Goal: Task Accomplishment & Management: Complete application form

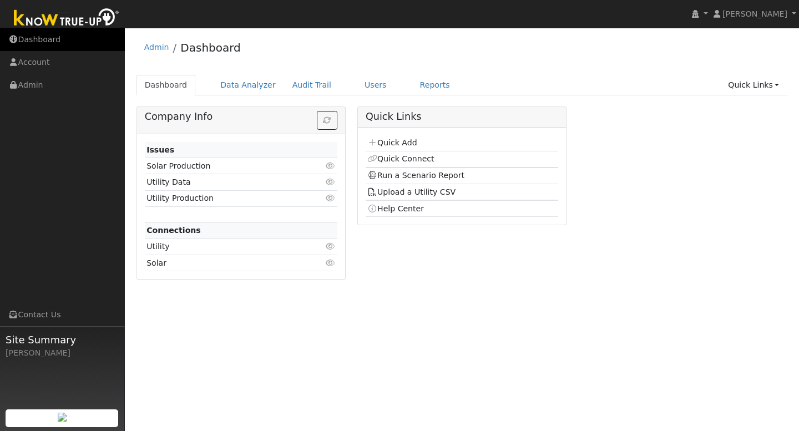
click at [39, 38] on link "Dashboard" at bounding box center [62, 39] width 125 height 23
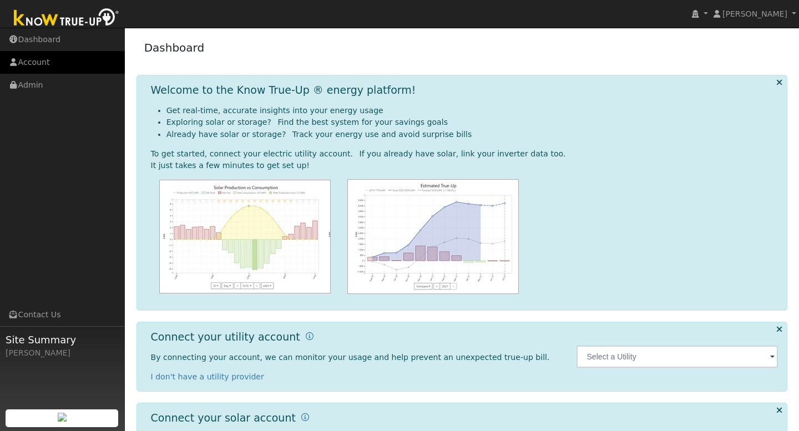
click at [41, 66] on link "Account" at bounding box center [62, 62] width 125 height 23
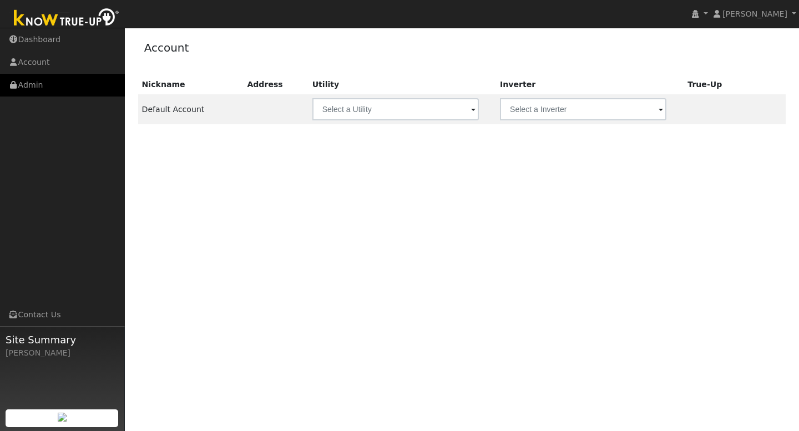
click at [41, 84] on link "Admin" at bounding box center [62, 85] width 125 height 23
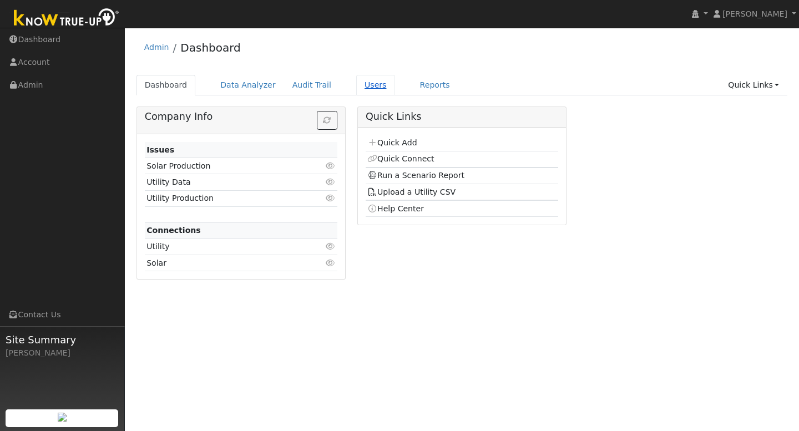
click at [357, 87] on link "Users" at bounding box center [375, 85] width 39 height 21
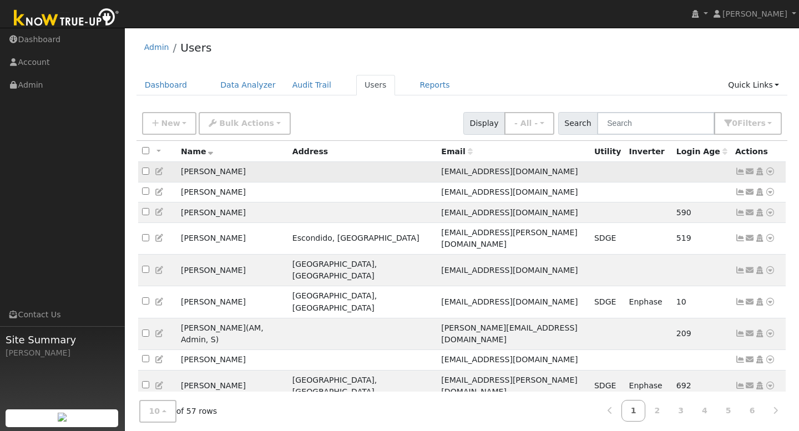
scroll to position [14, 0]
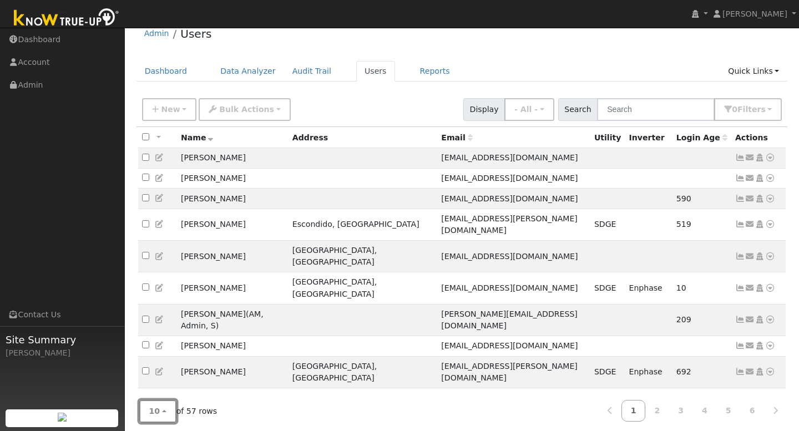
click at [165, 407] on button "10" at bounding box center [157, 411] width 37 height 23
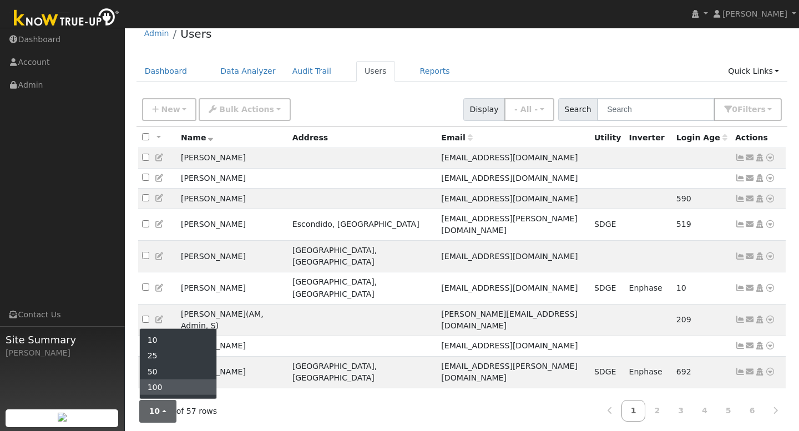
click at [160, 384] on link "100" at bounding box center [178, 388] width 77 height 16
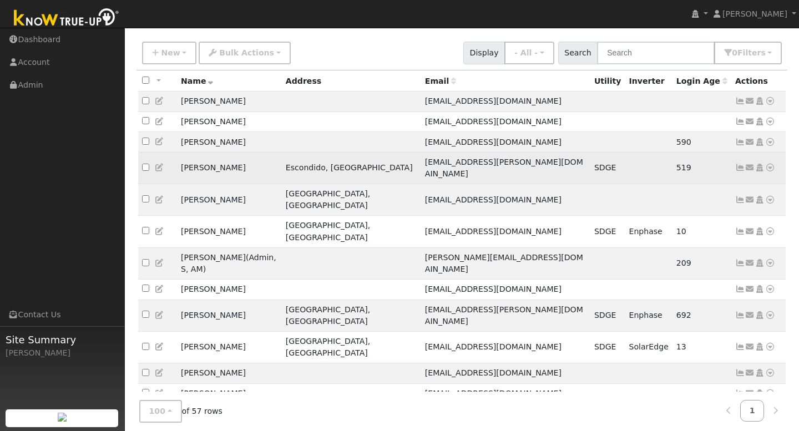
scroll to position [0, 0]
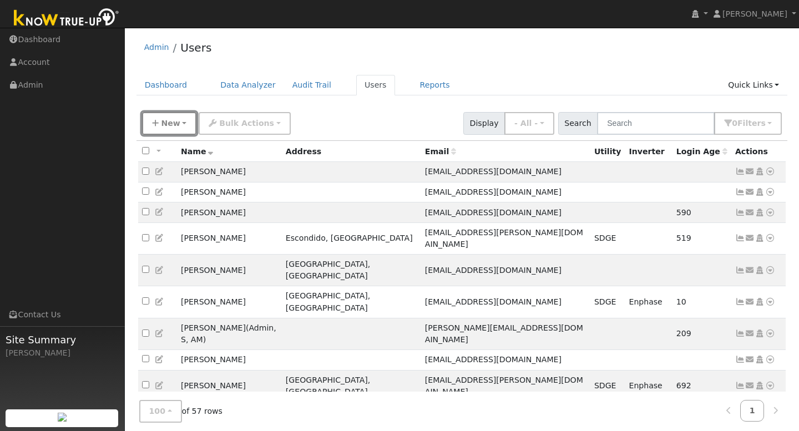
click at [179, 123] on button "New" at bounding box center [169, 123] width 55 height 23
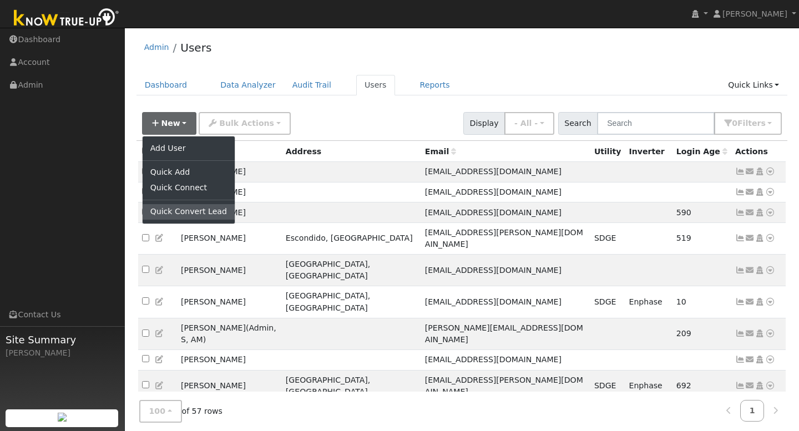
click at [196, 214] on link "Quick Convert Lead" at bounding box center [189, 212] width 92 height 16
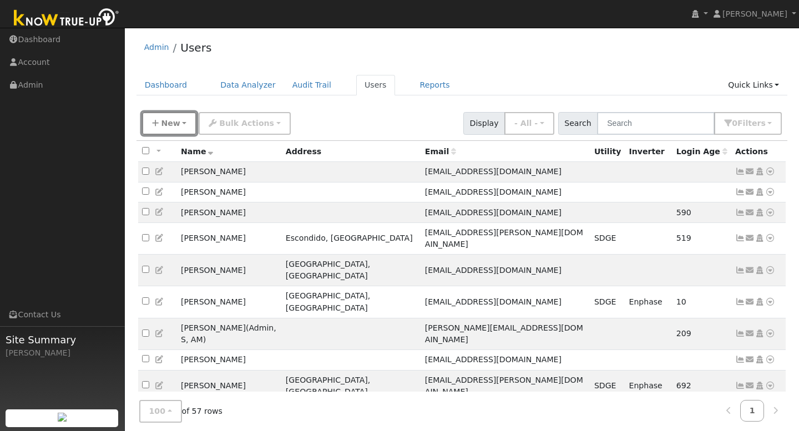
click at [188, 122] on button "New" at bounding box center [169, 123] width 55 height 23
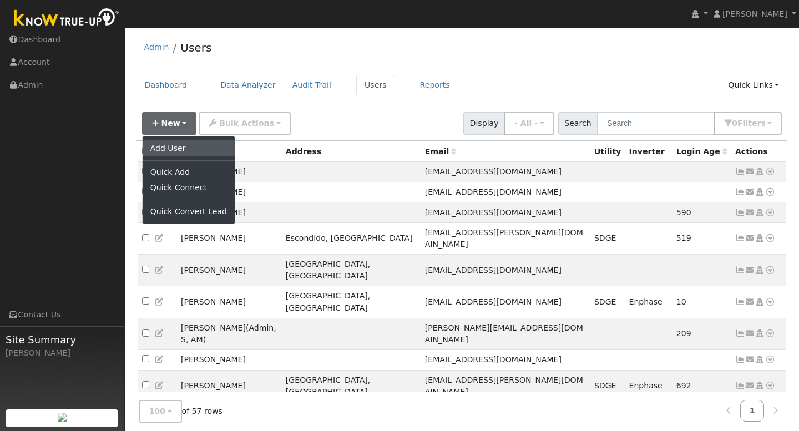
click at [180, 148] on link "Add User" at bounding box center [189, 148] width 92 height 16
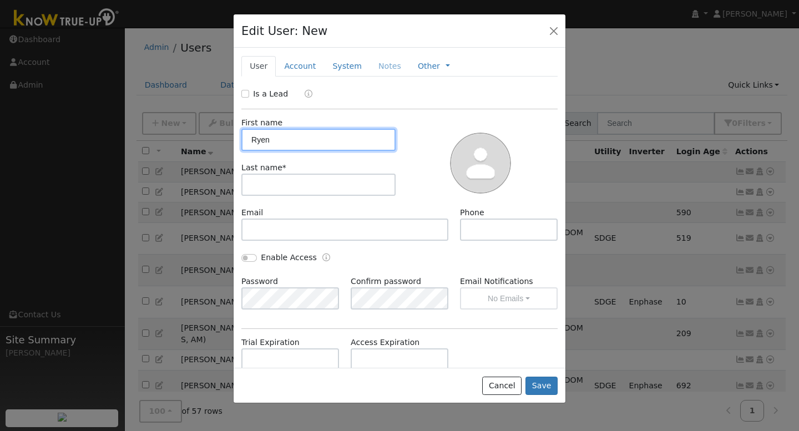
type input "Ryen"
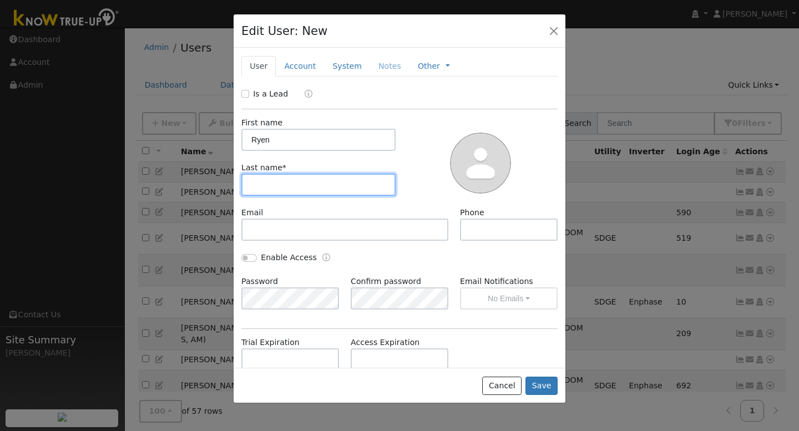
paste input "Macdonald"
type input "Macdonald"
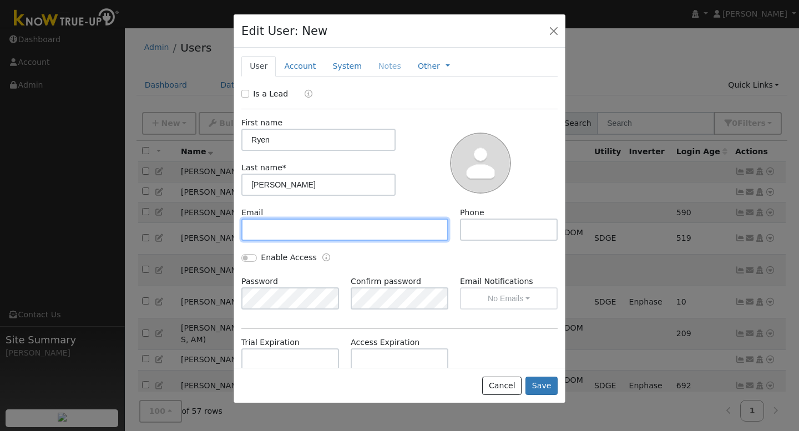
click at [272, 226] on input "text" at bounding box center [344, 230] width 207 height 22
click at [262, 231] on input "text" at bounding box center [344, 230] width 207 height 22
paste input "ryen3132@gmail.com"
type input "ryen3132@gmail.com"
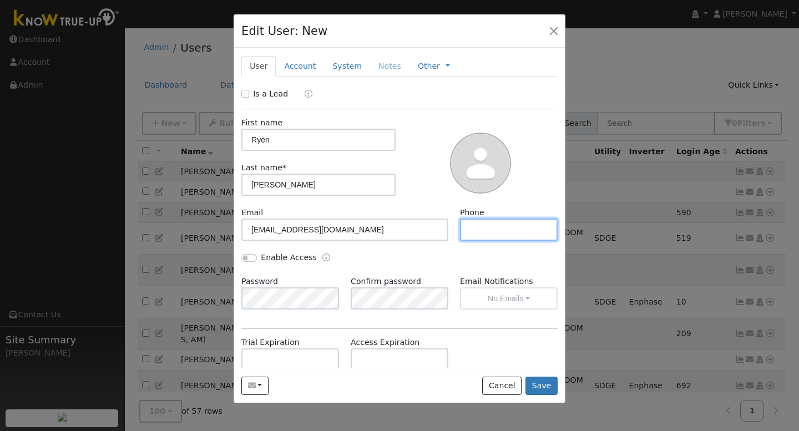
click at [515, 240] on input "text" at bounding box center [509, 230] width 98 height 22
click at [485, 230] on input "text" at bounding box center [509, 230] width 98 height 22
paste input "(619) 818-1478"
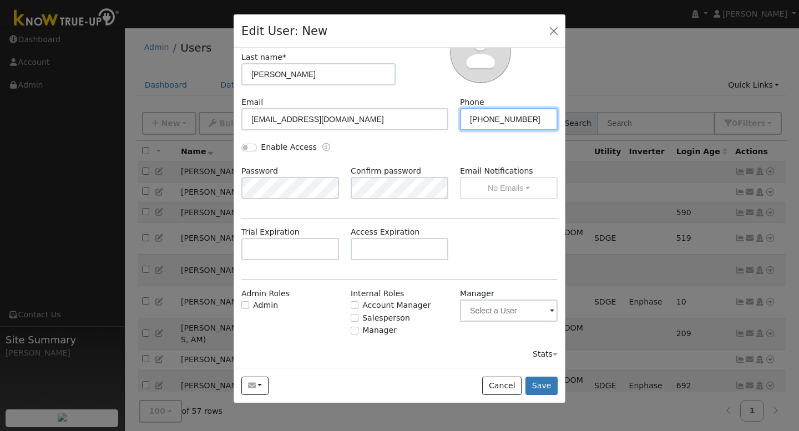
type input "(619) 818-1478"
click at [554, 355] on icon at bounding box center [555, 354] width 5 height 8
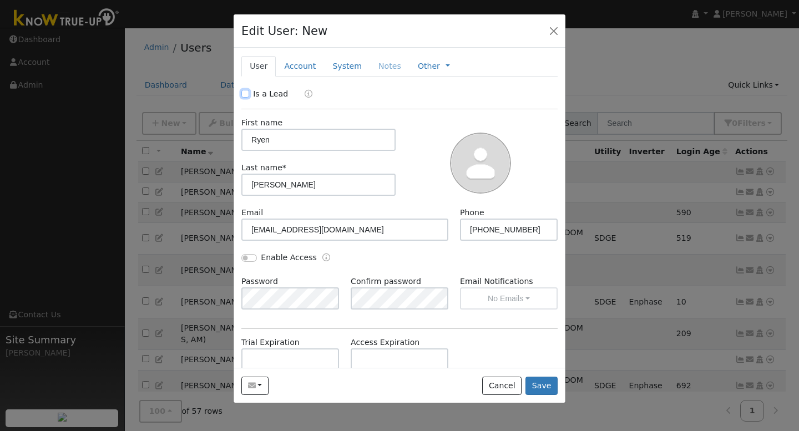
click at [246, 94] on input "Is a Lead" at bounding box center [245, 94] width 8 height 8
checkbox input "true"
click at [307, 72] on link "Account" at bounding box center [300, 66] width 48 height 21
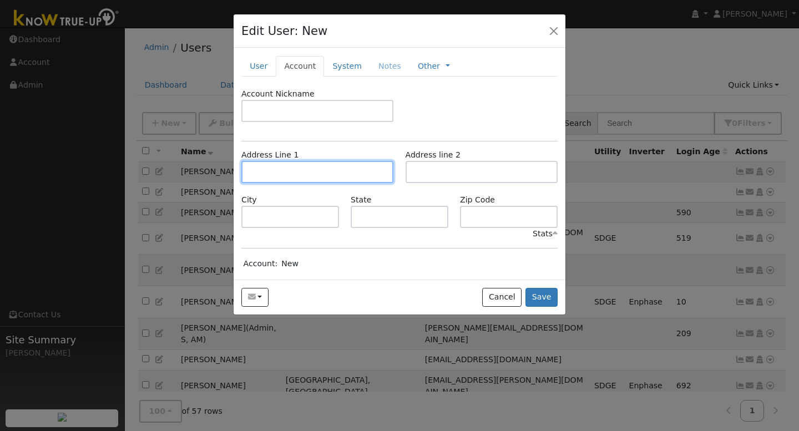
click at [280, 169] on input "text" at bounding box center [317, 172] width 152 height 22
click at [274, 170] on input "text" at bounding box center [317, 172] width 152 height 22
paste input "1277 Via Belleza"
type input "1277 Via Belleza"
type input "San Marcos"
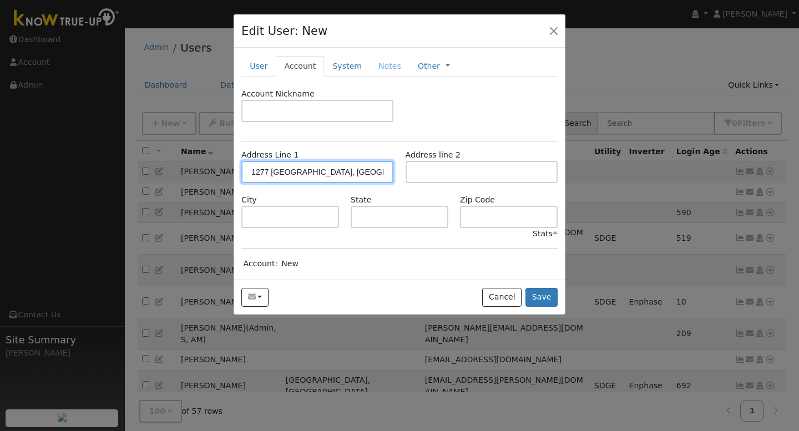
type input "CA"
type input "92069"
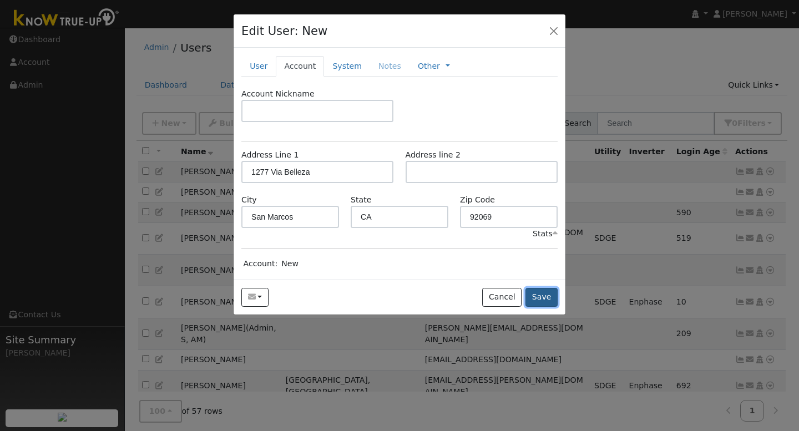
click at [549, 297] on button "Save" at bounding box center [541, 297] width 32 height 19
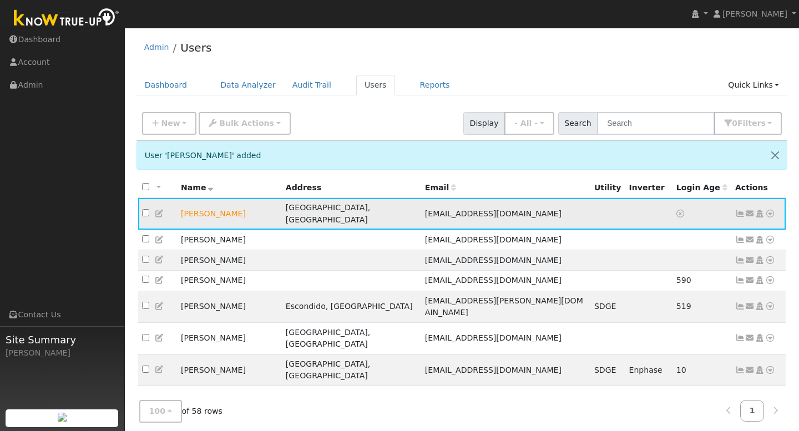
click at [752, 211] on icon at bounding box center [750, 214] width 10 height 8
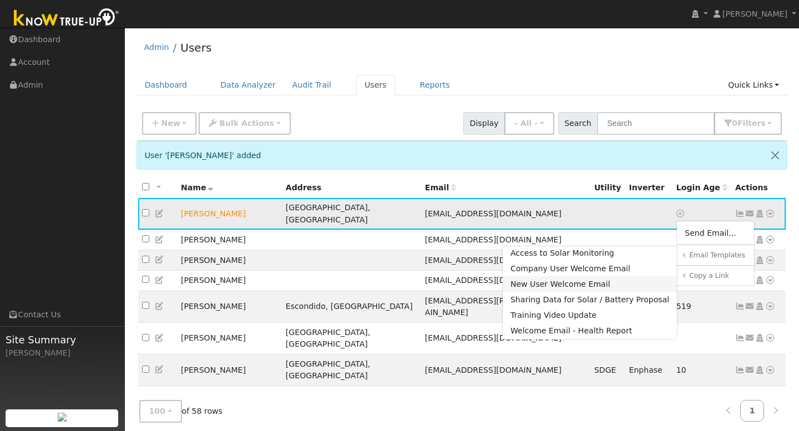
scroll to position [22, 0]
click at [608, 296] on link "Sharing Data for Solar / Battery Proposal" at bounding box center [590, 300] width 175 height 16
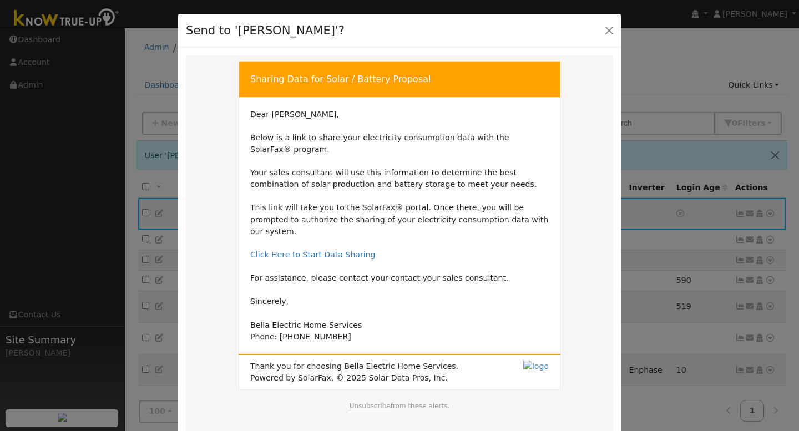
scroll to position [53, 0]
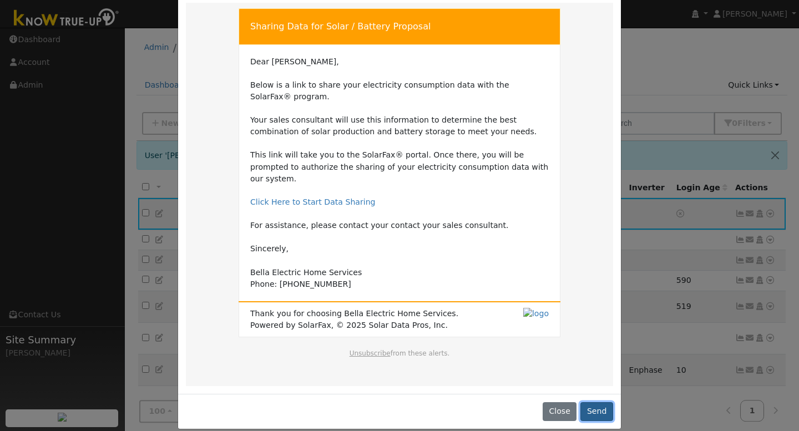
click at [594, 402] on button "Send" at bounding box center [596, 411] width 33 height 19
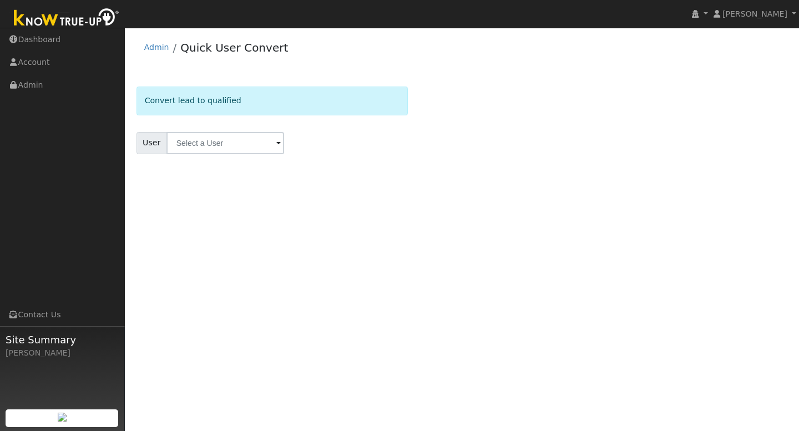
click at [276, 144] on span at bounding box center [278, 144] width 4 height 13
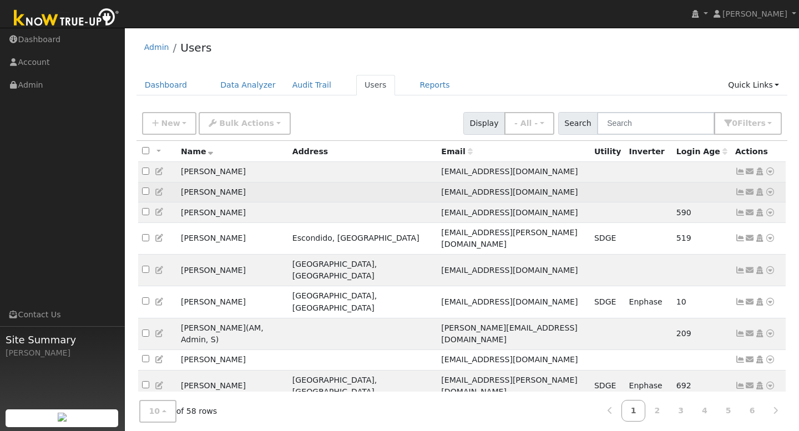
scroll to position [14, 0]
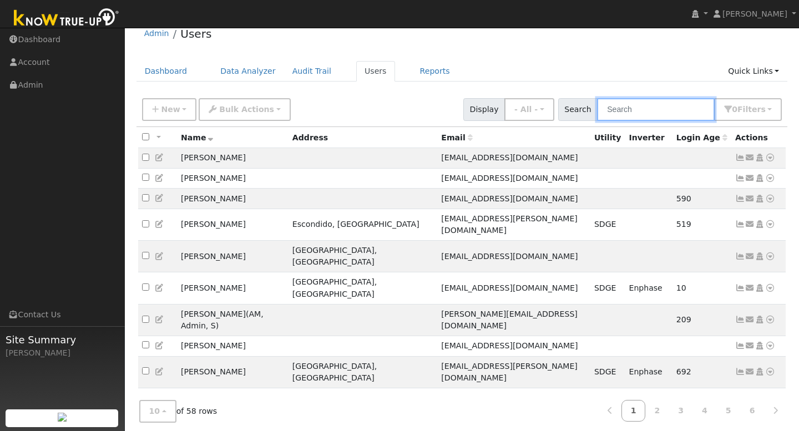
click at [634, 108] on input "text" at bounding box center [656, 109] width 118 height 23
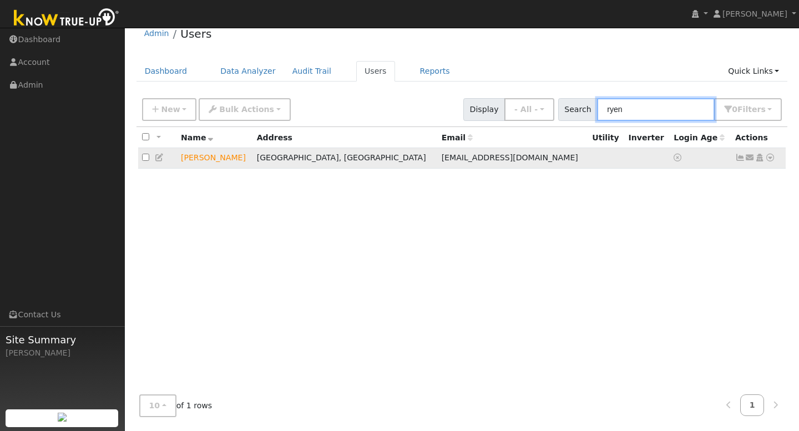
type input "ryen"
click at [381, 163] on td "[GEOGRAPHIC_DATA], [GEOGRAPHIC_DATA]" at bounding box center [345, 158] width 185 height 21
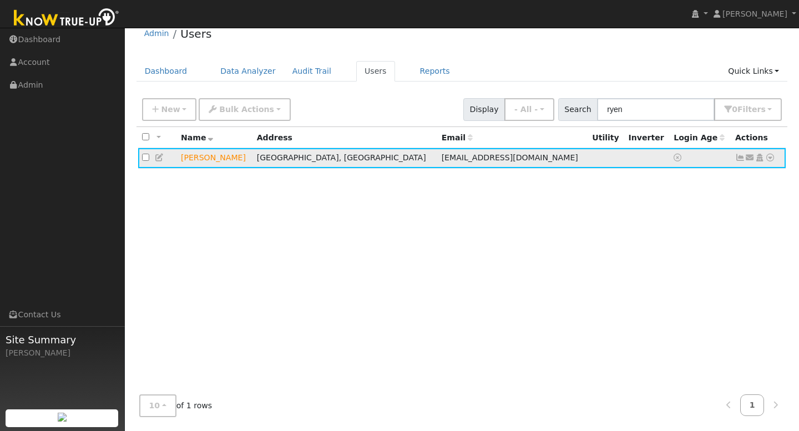
click at [383, 161] on td "[GEOGRAPHIC_DATA], [GEOGRAPHIC_DATA]" at bounding box center [345, 158] width 185 height 21
click at [738, 159] on icon at bounding box center [740, 158] width 10 height 8
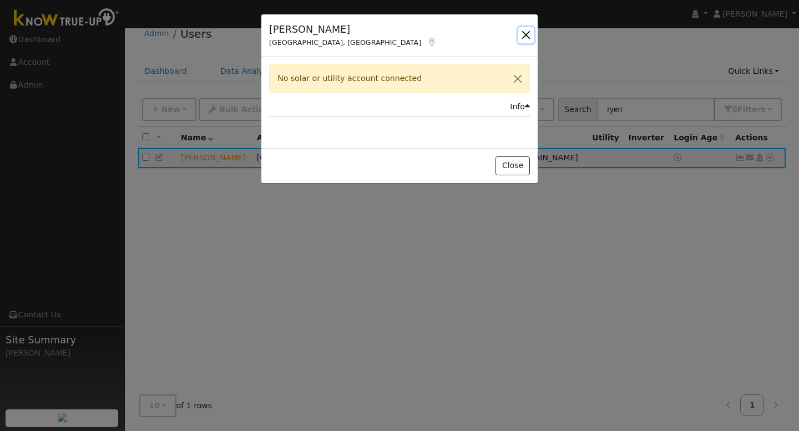
click at [532, 36] on button "button" at bounding box center [526, 35] width 16 height 16
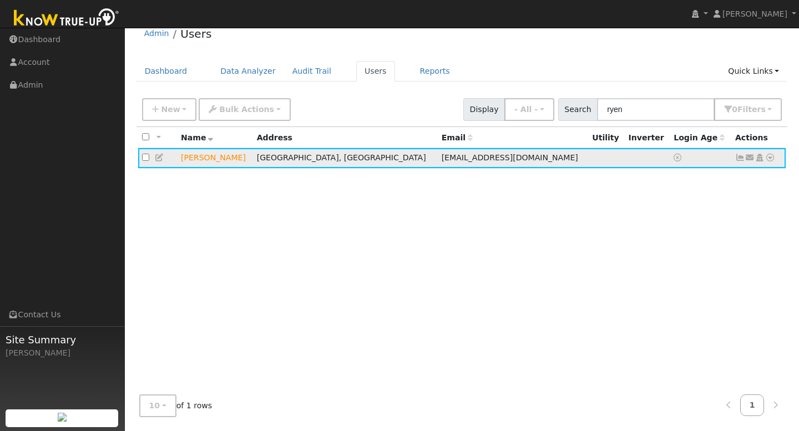
click at [749, 159] on icon at bounding box center [750, 158] width 10 height 8
click at [158, 159] on icon at bounding box center [160, 158] width 10 height 8
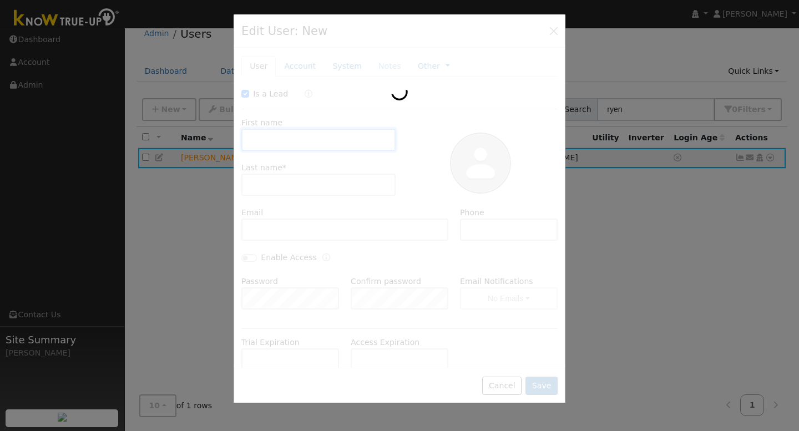
checkbox input "true"
type input "Ryen"
type input "Macdonald"
type input "ryen3132@gmail.com"
type input "(619) 818-1478"
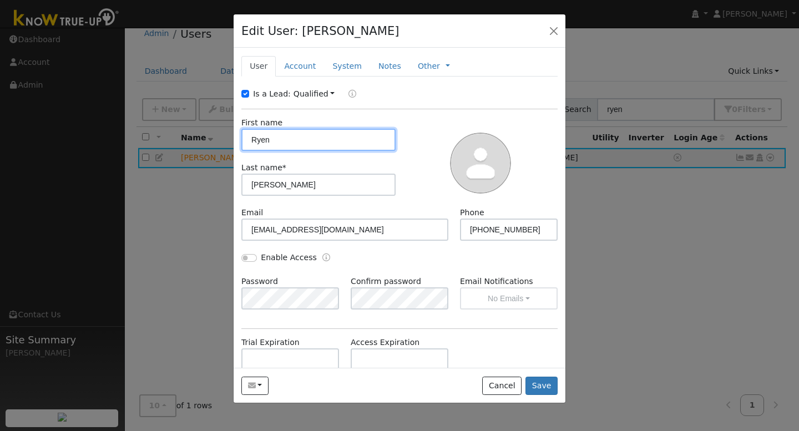
scroll to position [58, 0]
